Goal: Information Seeking & Learning: Learn about a topic

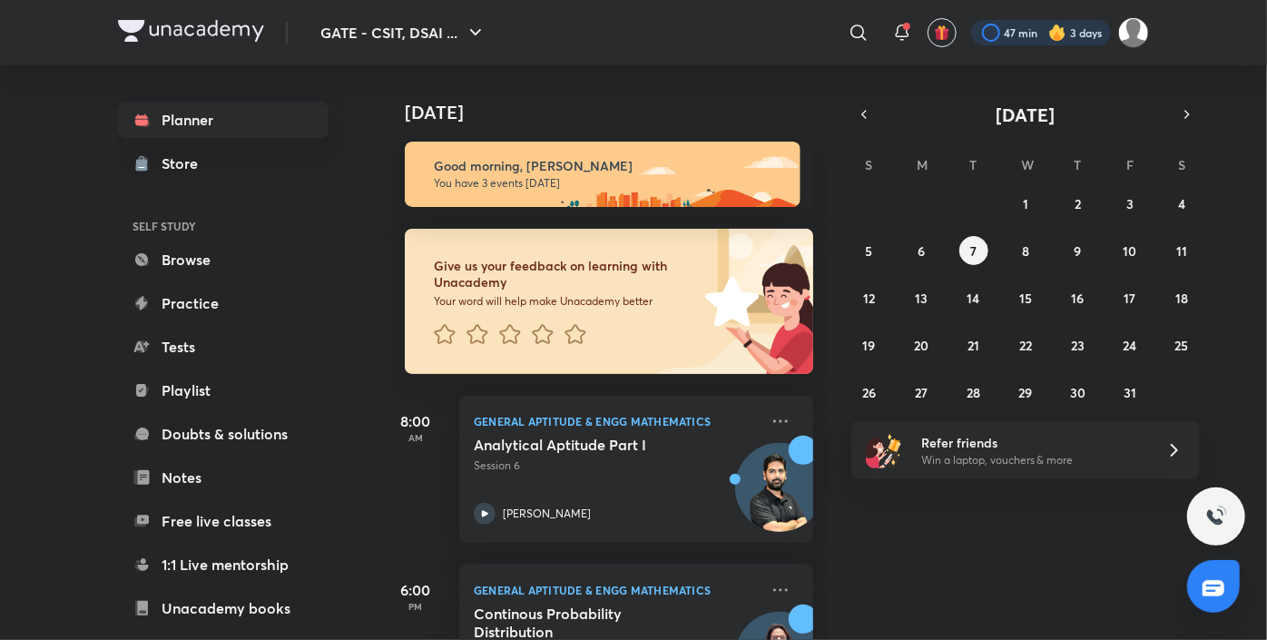
click at [1020, 38] on div at bounding box center [1041, 32] width 140 height 25
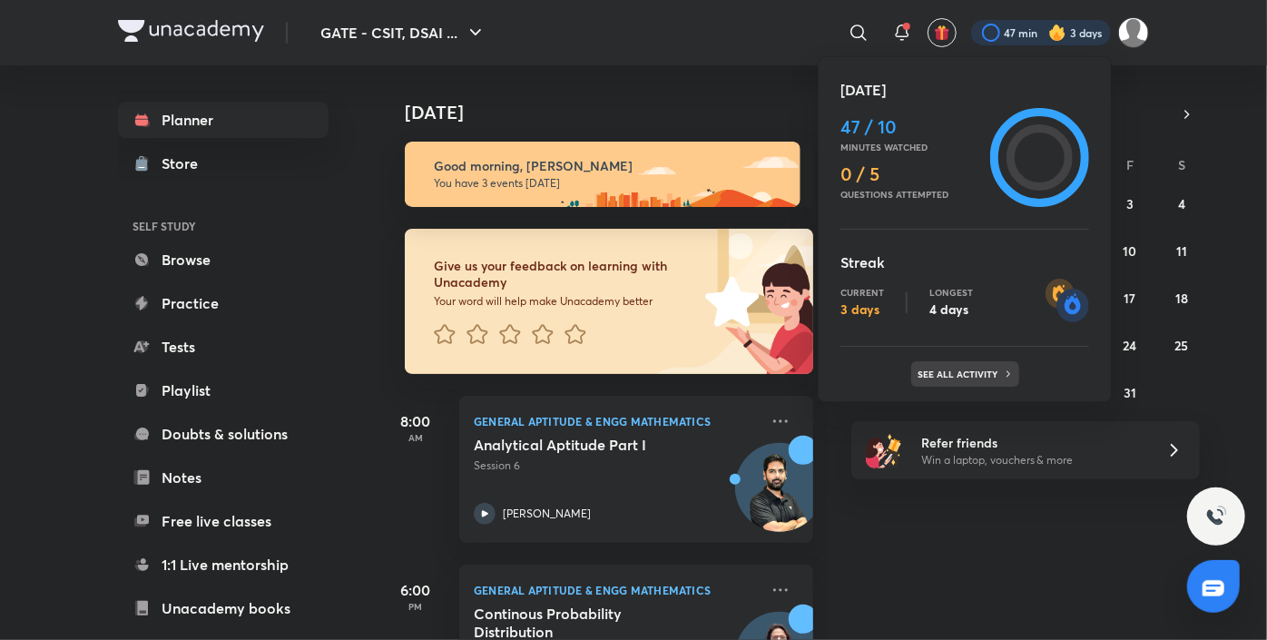
click at [962, 373] on p "See all activity" at bounding box center [960, 373] width 84 height 11
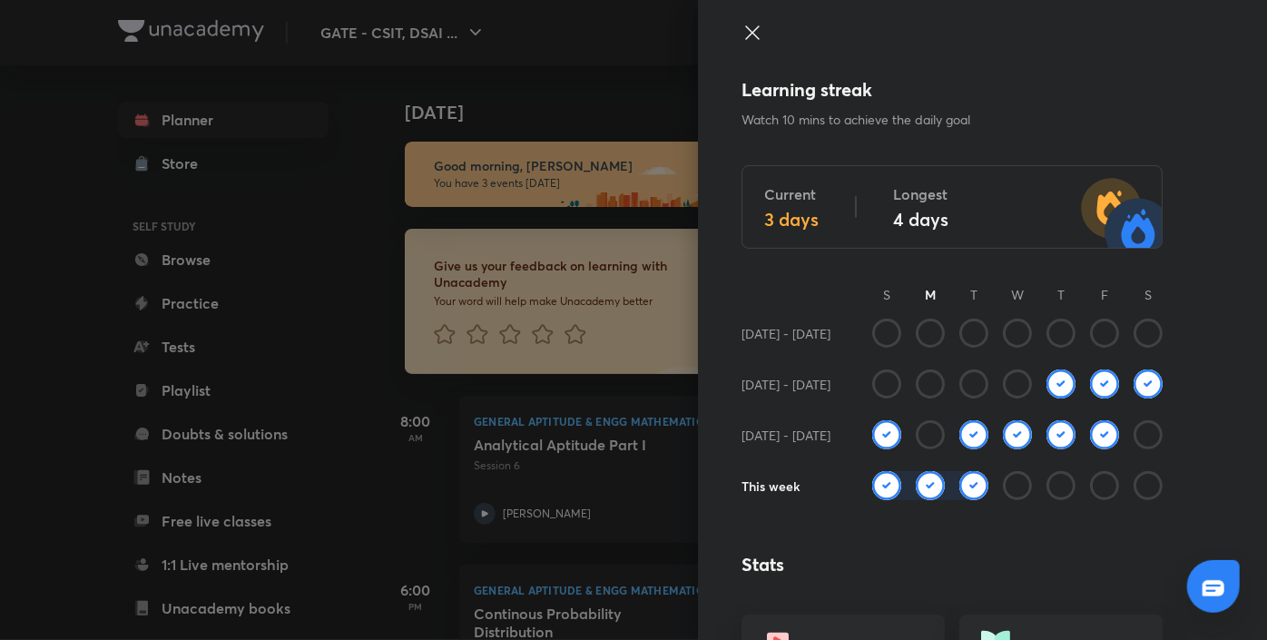
click at [918, 485] on img at bounding box center [929, 485] width 29 height 29
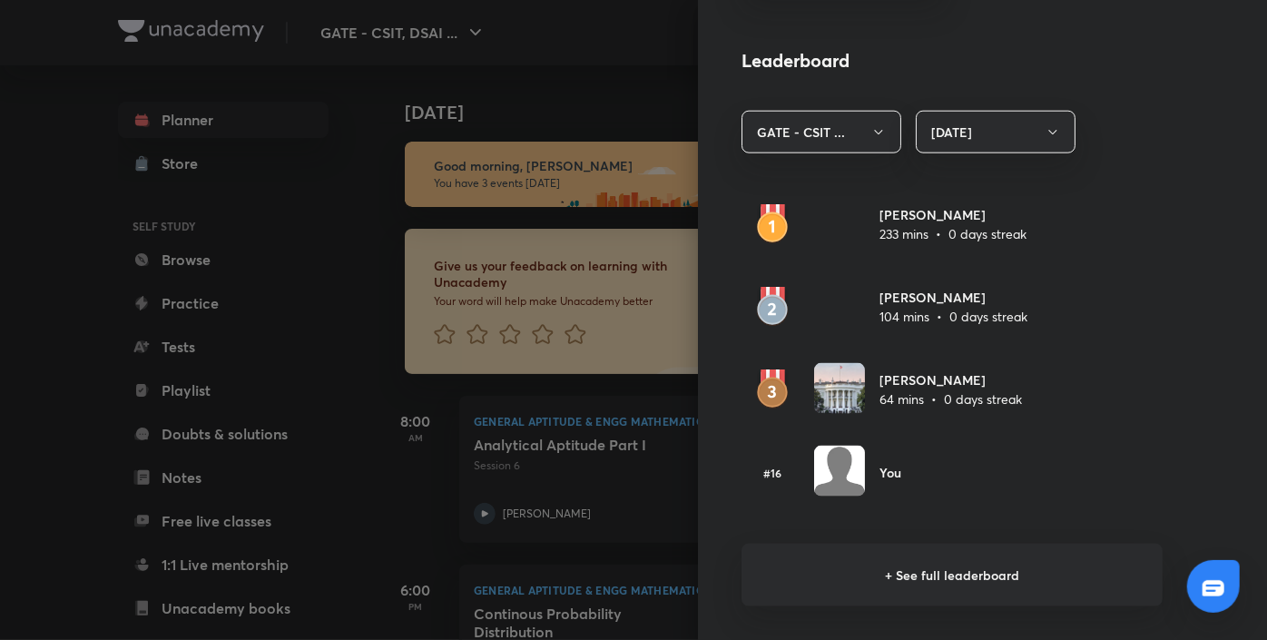
scroll to position [1072, 0]
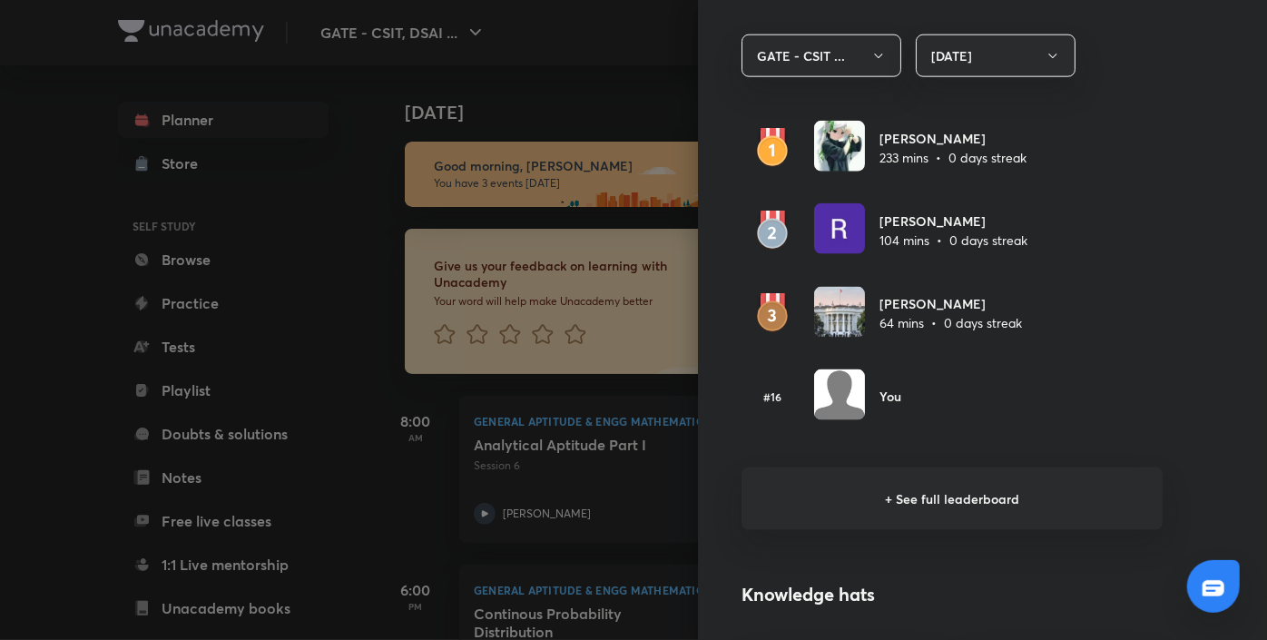
click at [886, 490] on h6 "+ See full leaderboard" at bounding box center [951, 498] width 421 height 63
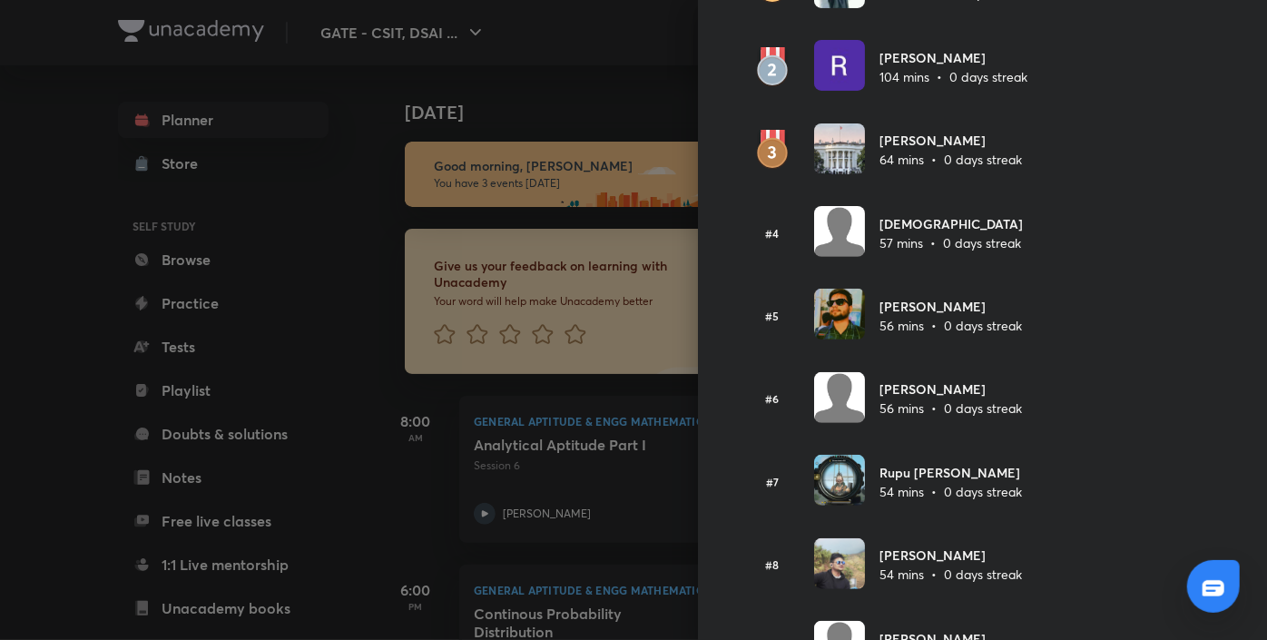
scroll to position [0, 0]
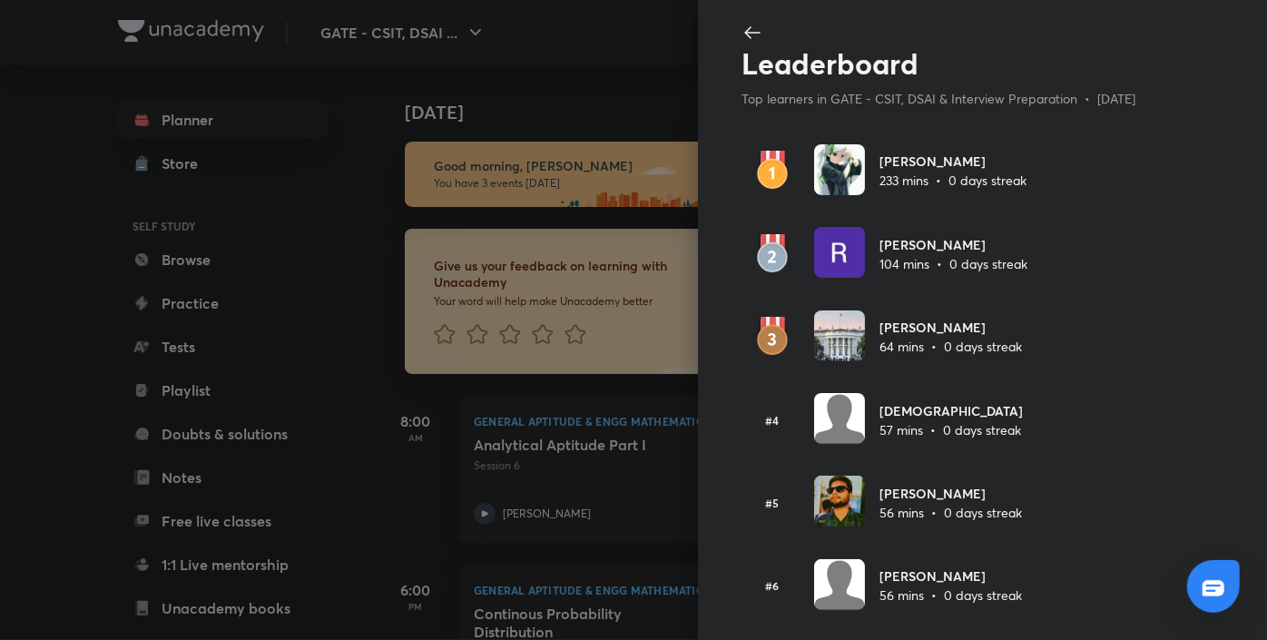
click at [742, 34] on icon at bounding box center [752, 33] width 22 height 22
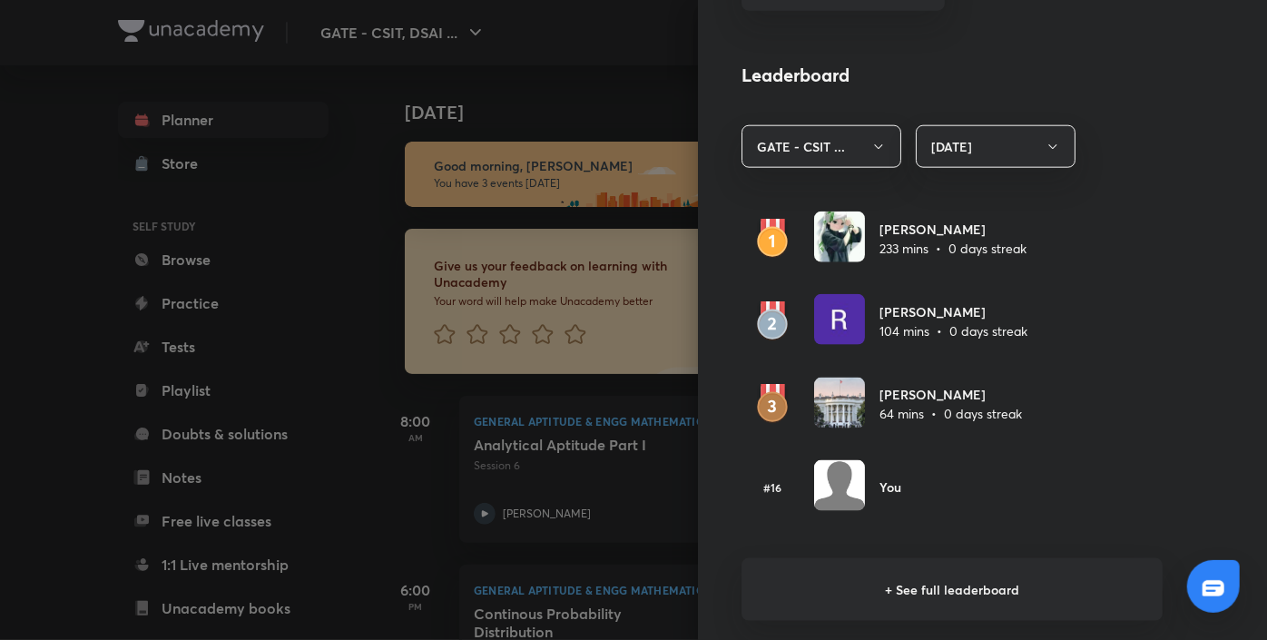
scroll to position [983, 0]
click at [819, 476] on img at bounding box center [839, 484] width 51 height 51
click at [881, 578] on h6 "+ See full leaderboard" at bounding box center [951, 588] width 421 height 63
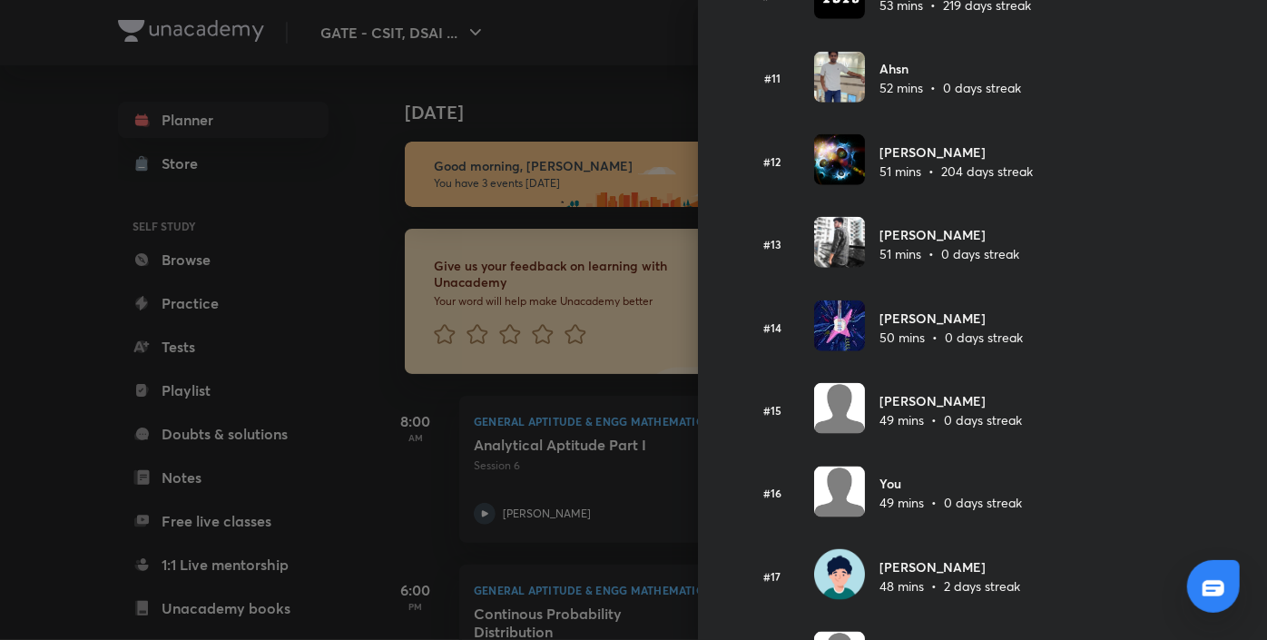
scroll to position [948, 0]
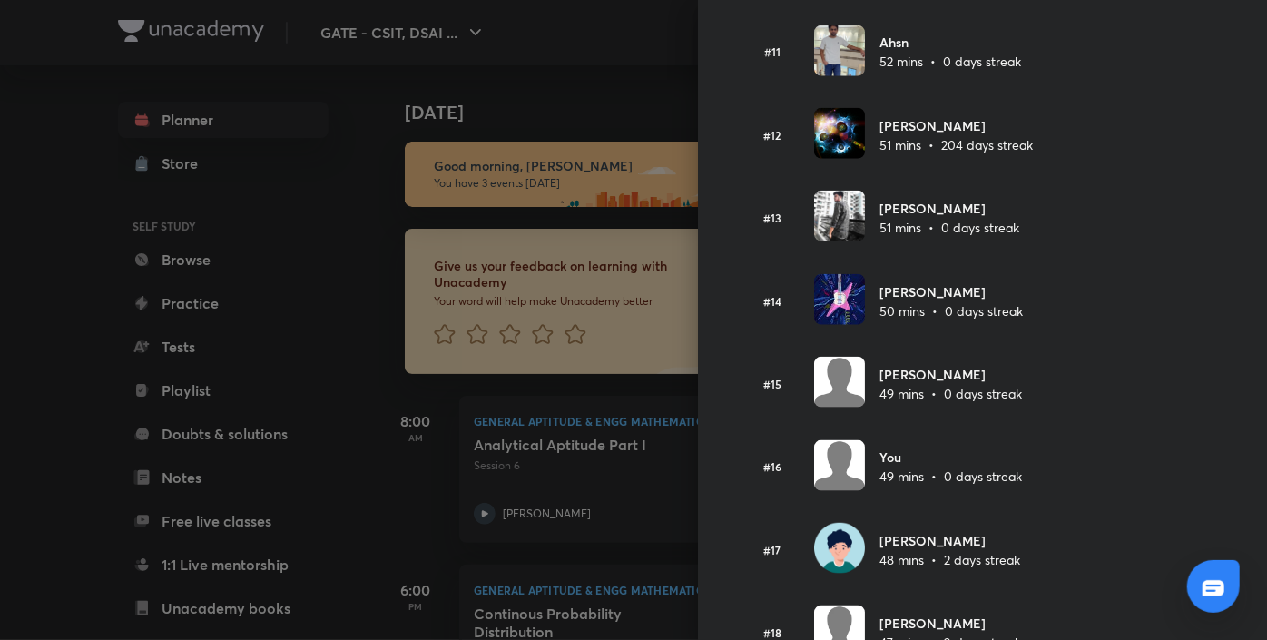
click at [561, 50] on div at bounding box center [633, 320] width 1267 height 640
